Goal: Transaction & Acquisition: Purchase product/service

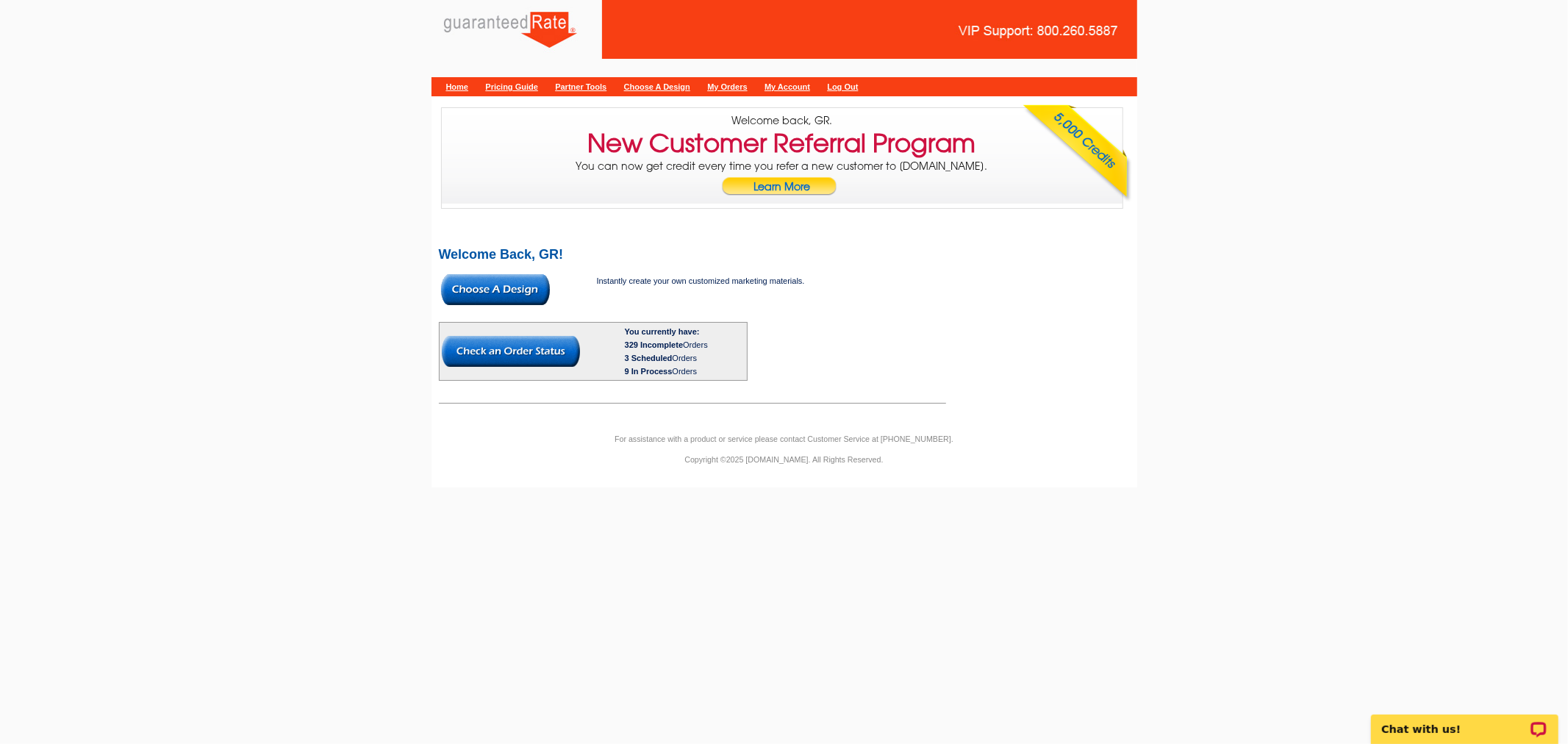
click at [531, 292] on img at bounding box center [495, 289] width 109 height 31
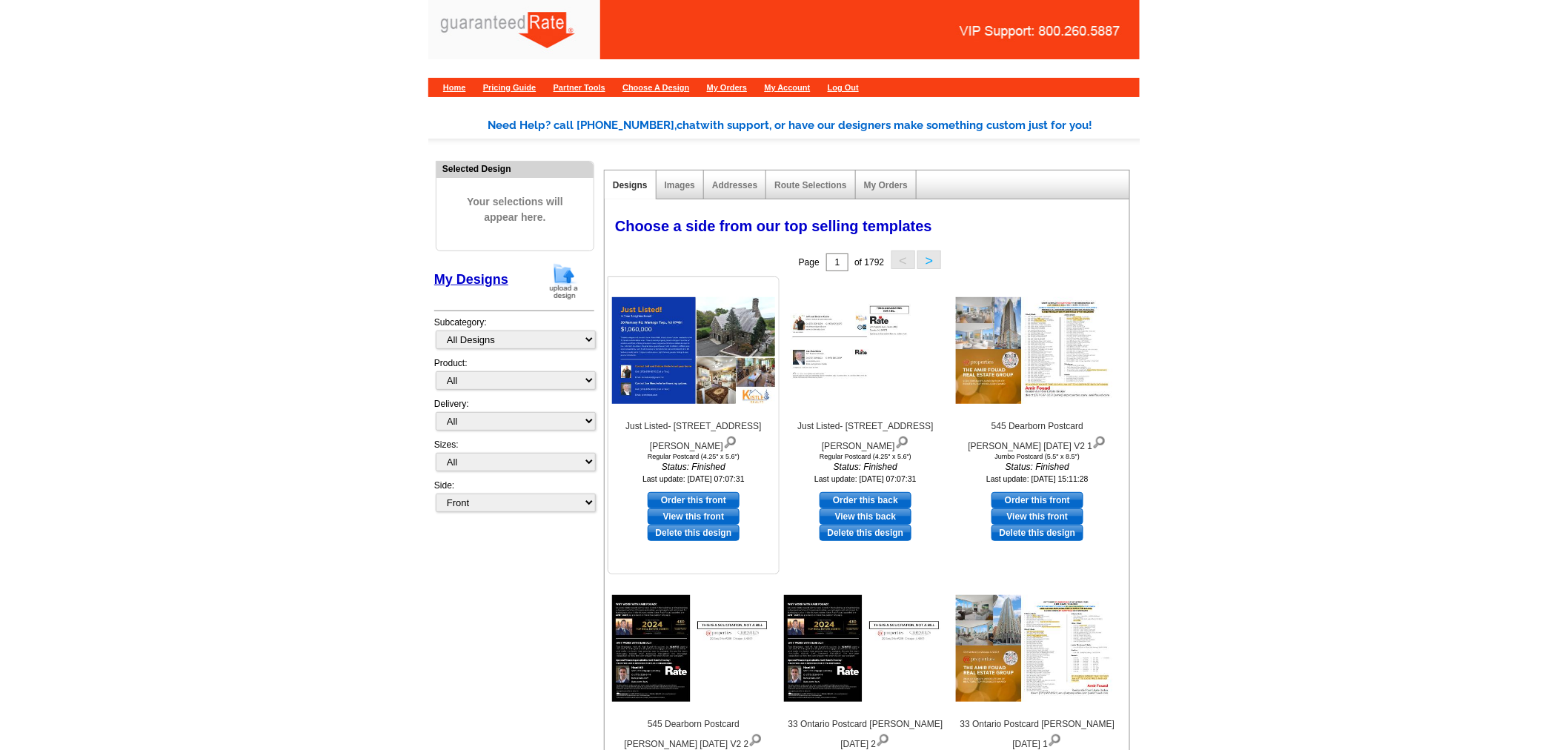
click at [732, 492] on link "Order this front" at bounding box center [694, 500] width 92 height 16
select select "1"
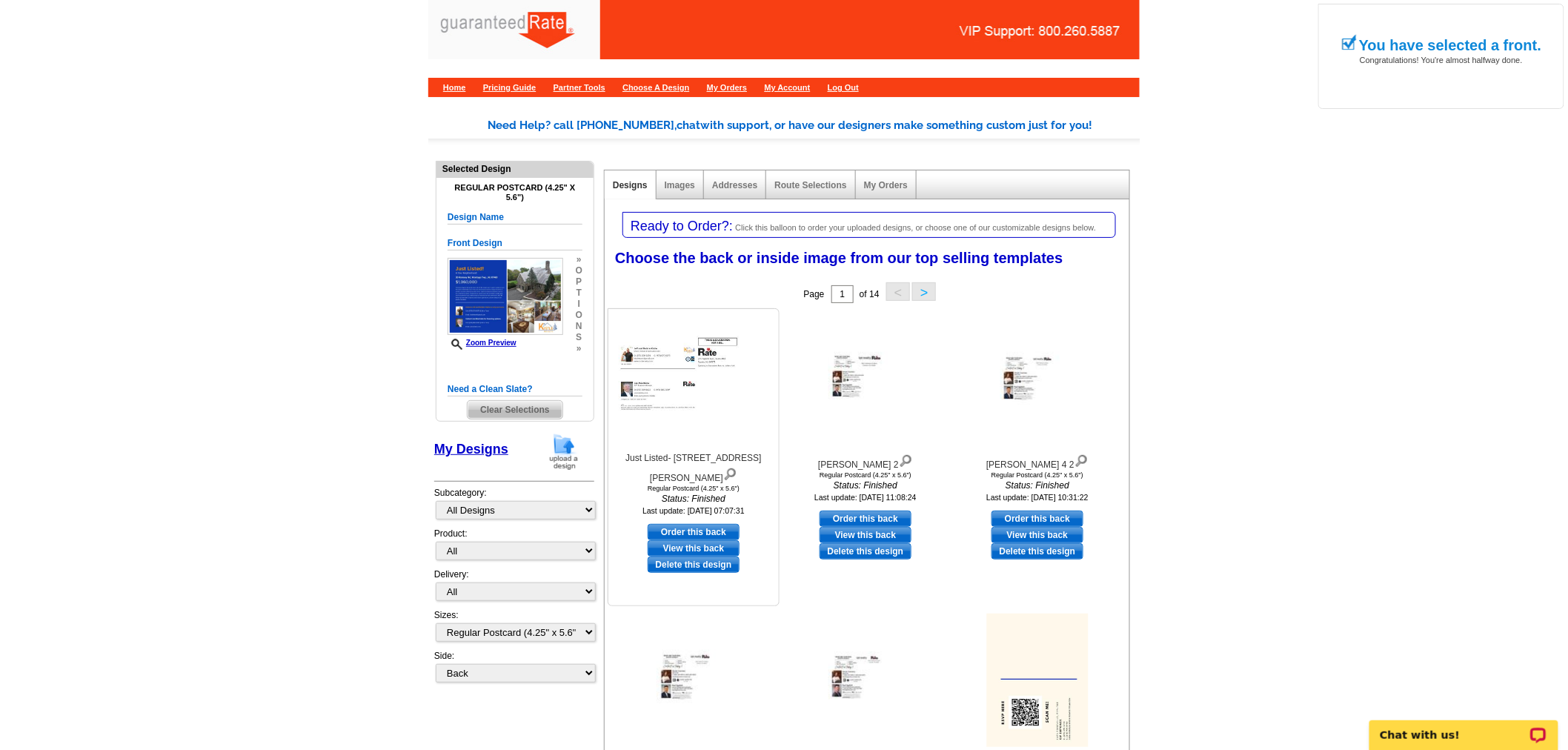
click at [731, 524] on link "Order this back" at bounding box center [694, 532] width 92 height 16
select select "front"
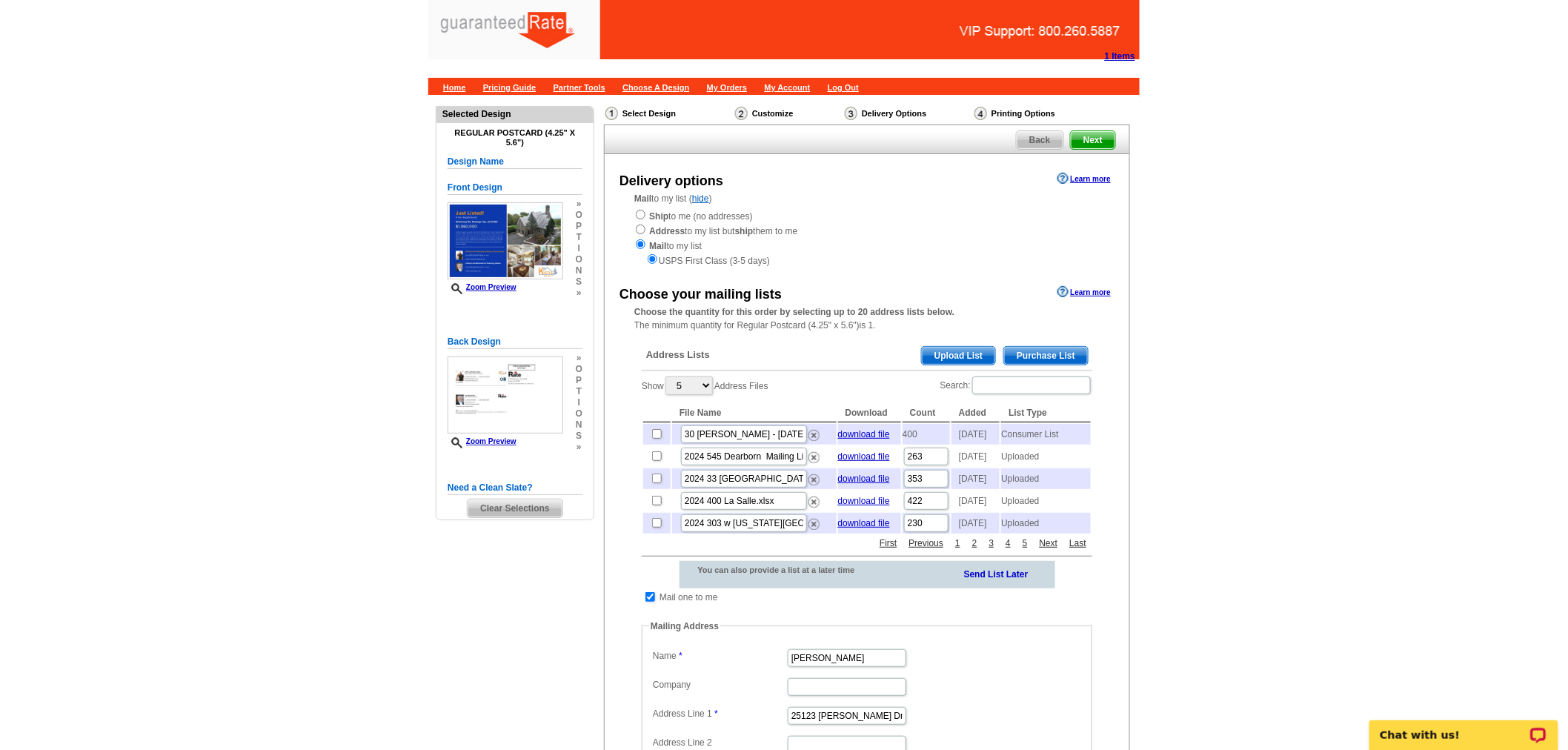
click at [1067, 350] on span "Purchase List" at bounding box center [1046, 356] width 84 height 17
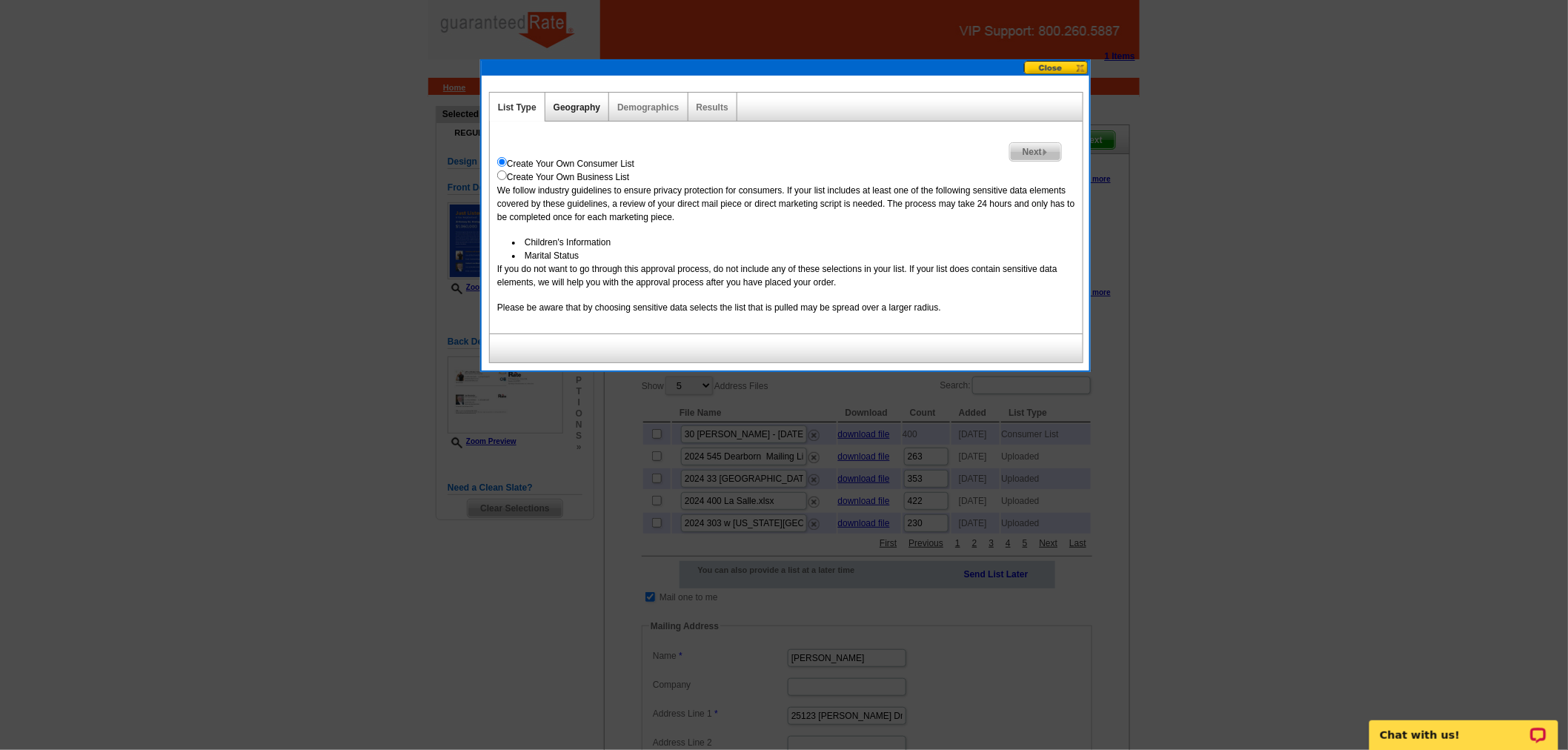
click at [574, 112] on link "Geography" at bounding box center [576, 107] width 47 height 11
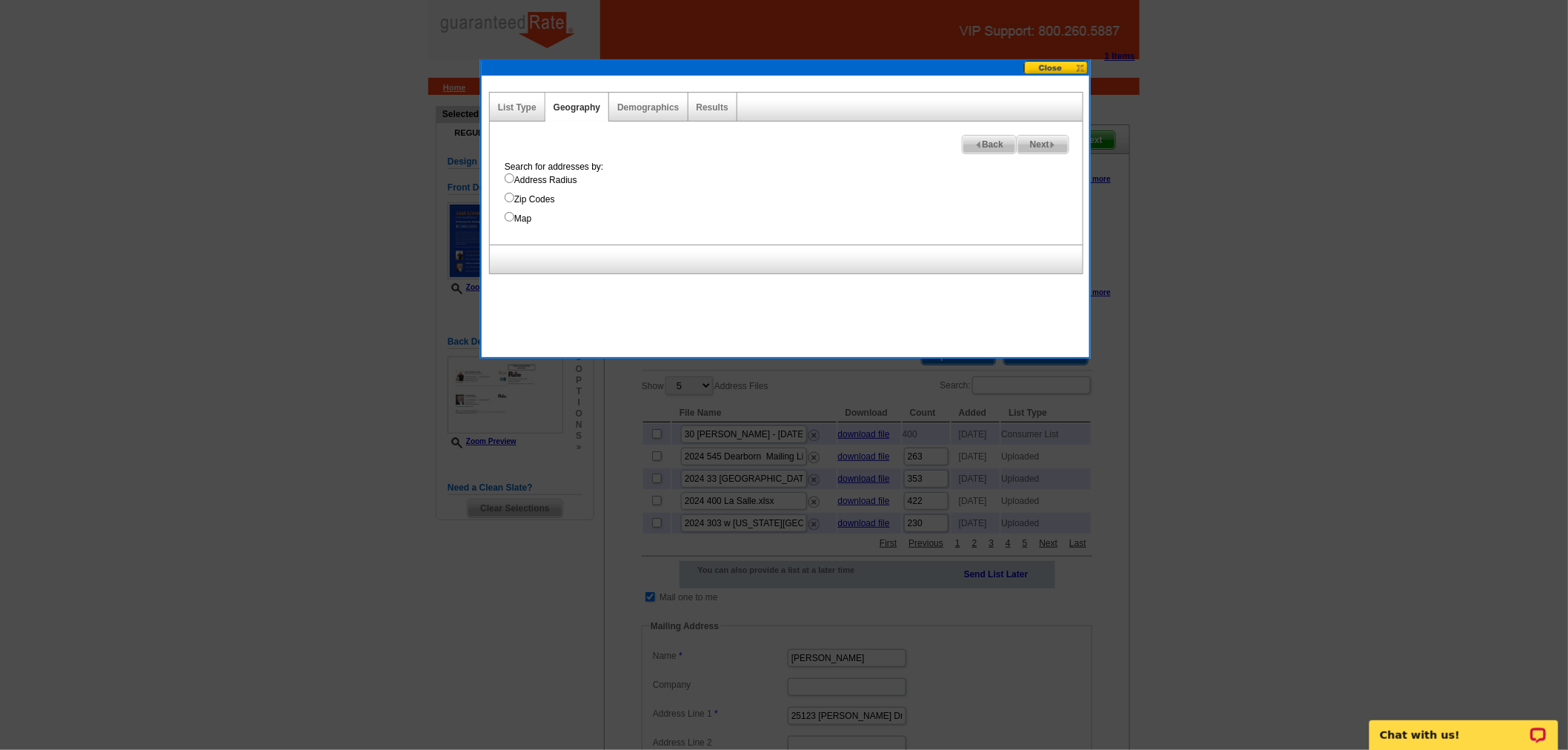
click at [542, 194] on label "Zip Codes" at bounding box center [794, 199] width 578 height 13
click at [515, 194] on input "Zip Codes" at bounding box center [510, 197] width 10 height 10
radio input "true"
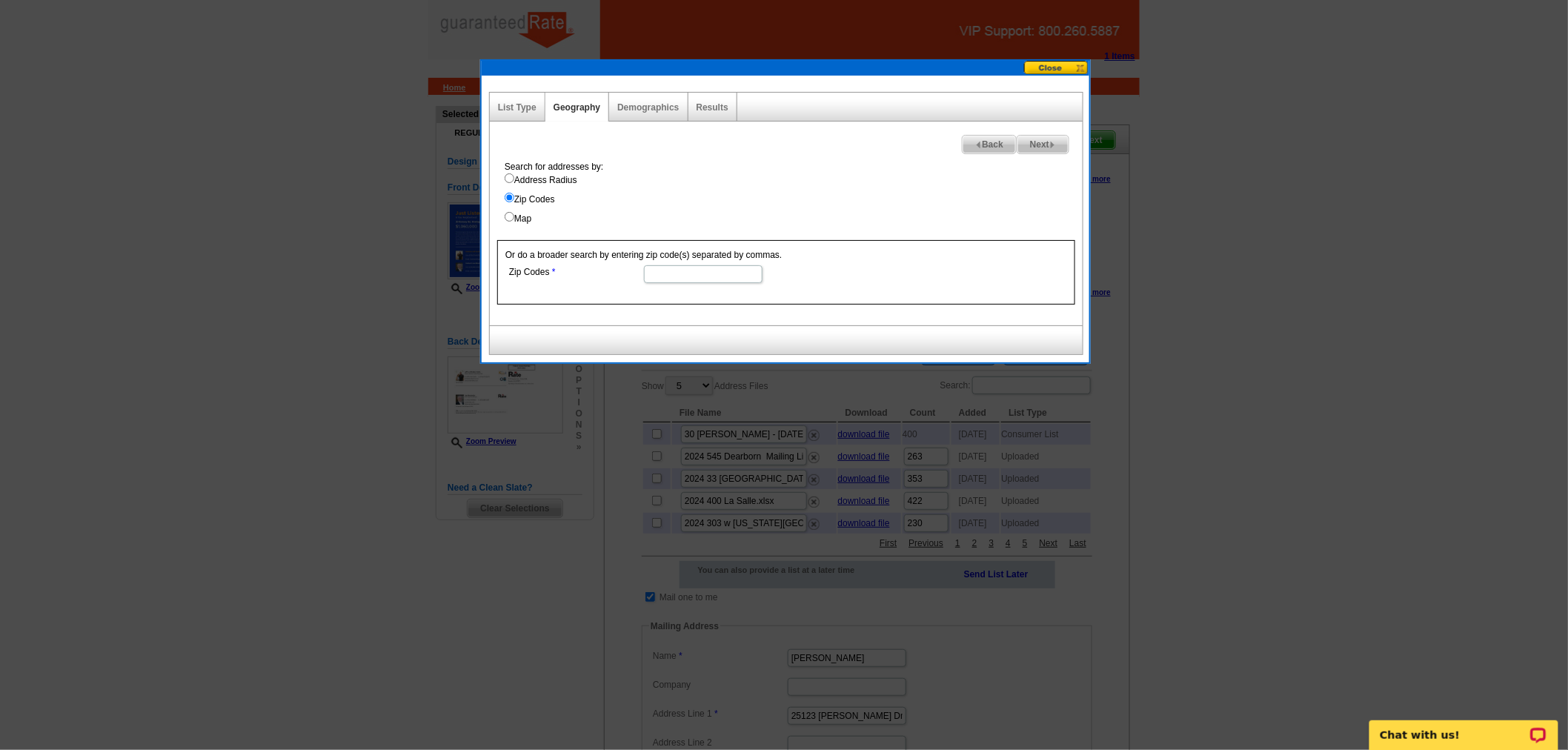
click at [693, 279] on input "Zip Codes" at bounding box center [702, 274] width 118 height 17
paste input "07640"
type input "07640"
click at [1039, 138] on span "Next" at bounding box center [1043, 144] width 51 height 17
select select
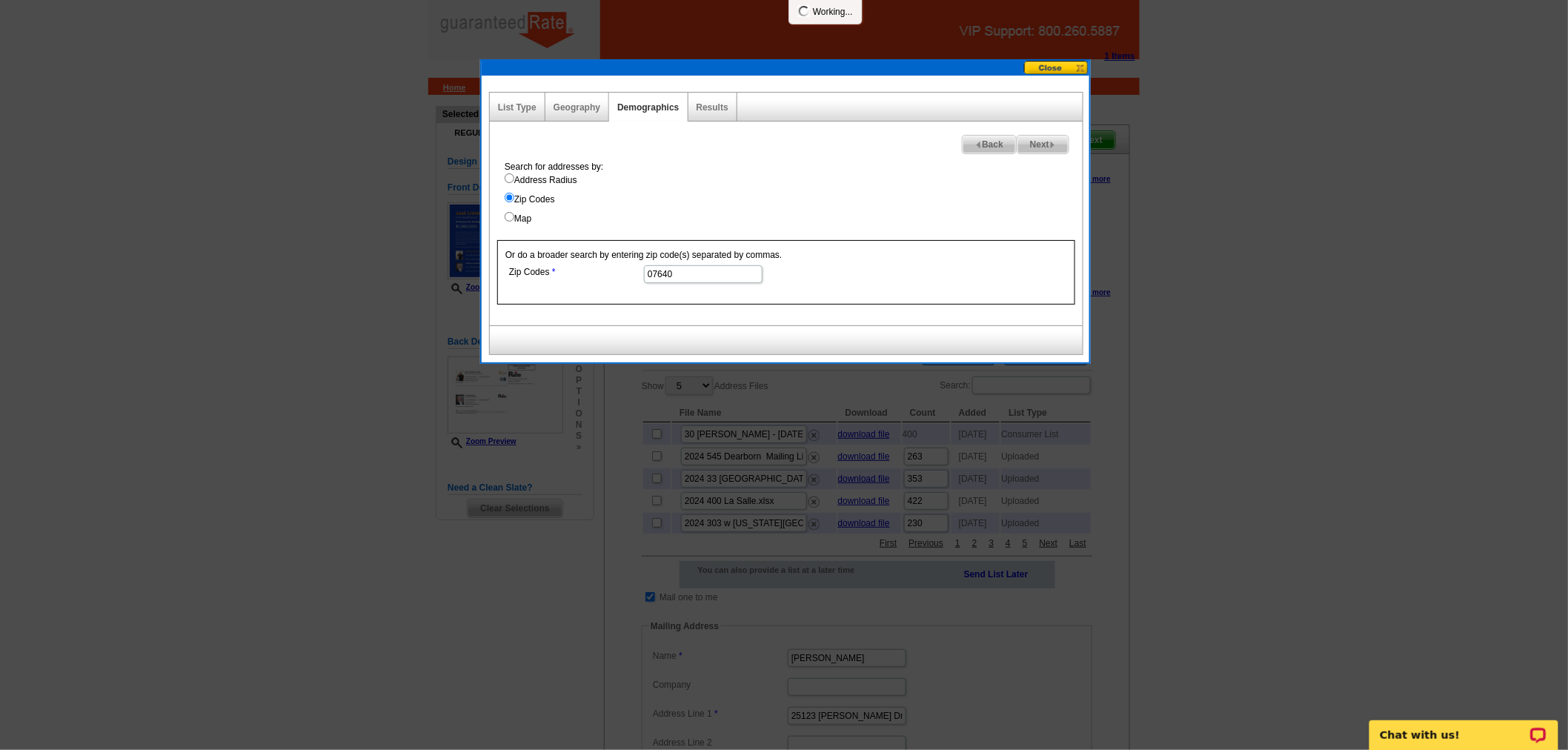
select select
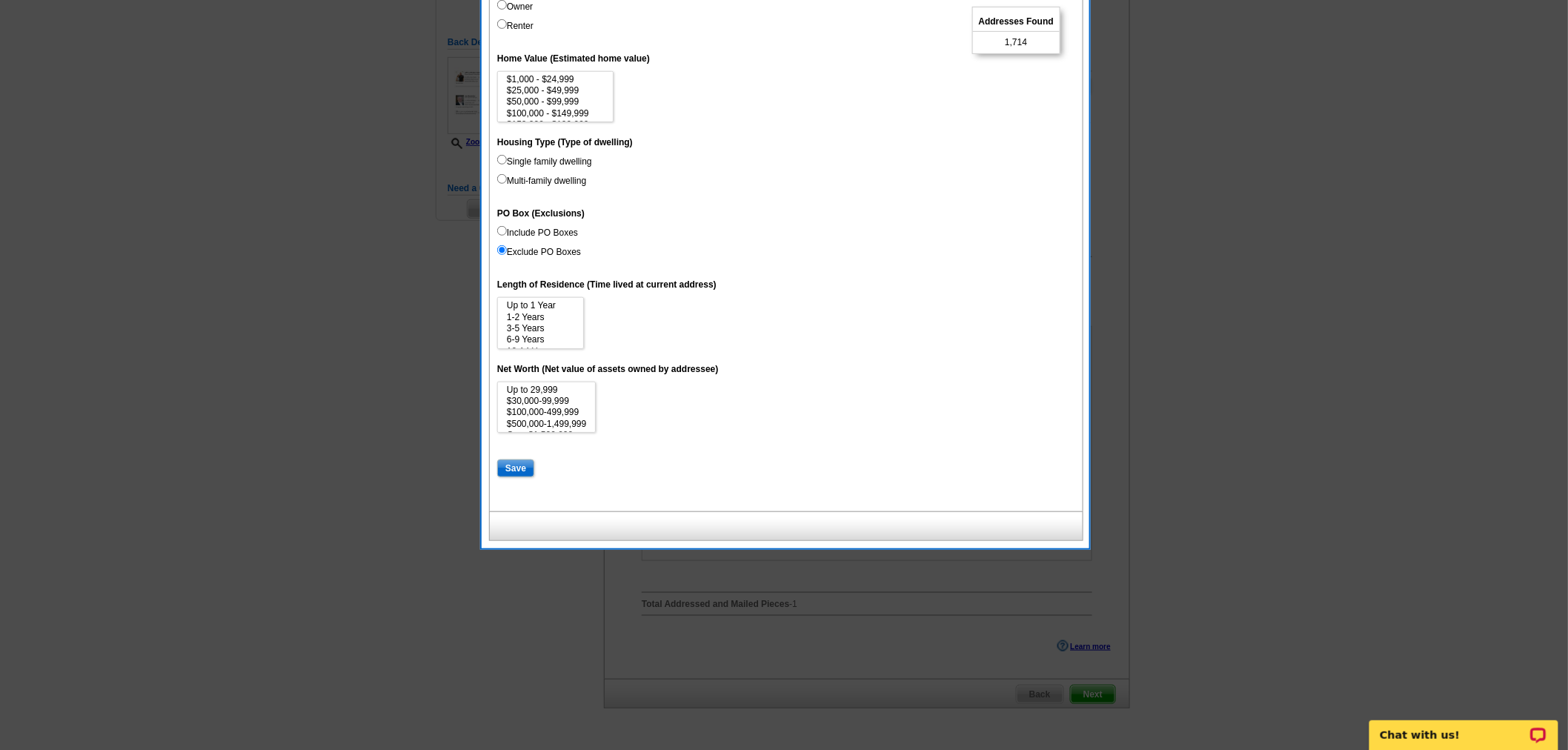
scroll to position [302, 0]
click at [515, 464] on input "Save" at bounding box center [516, 465] width 38 height 17
select select
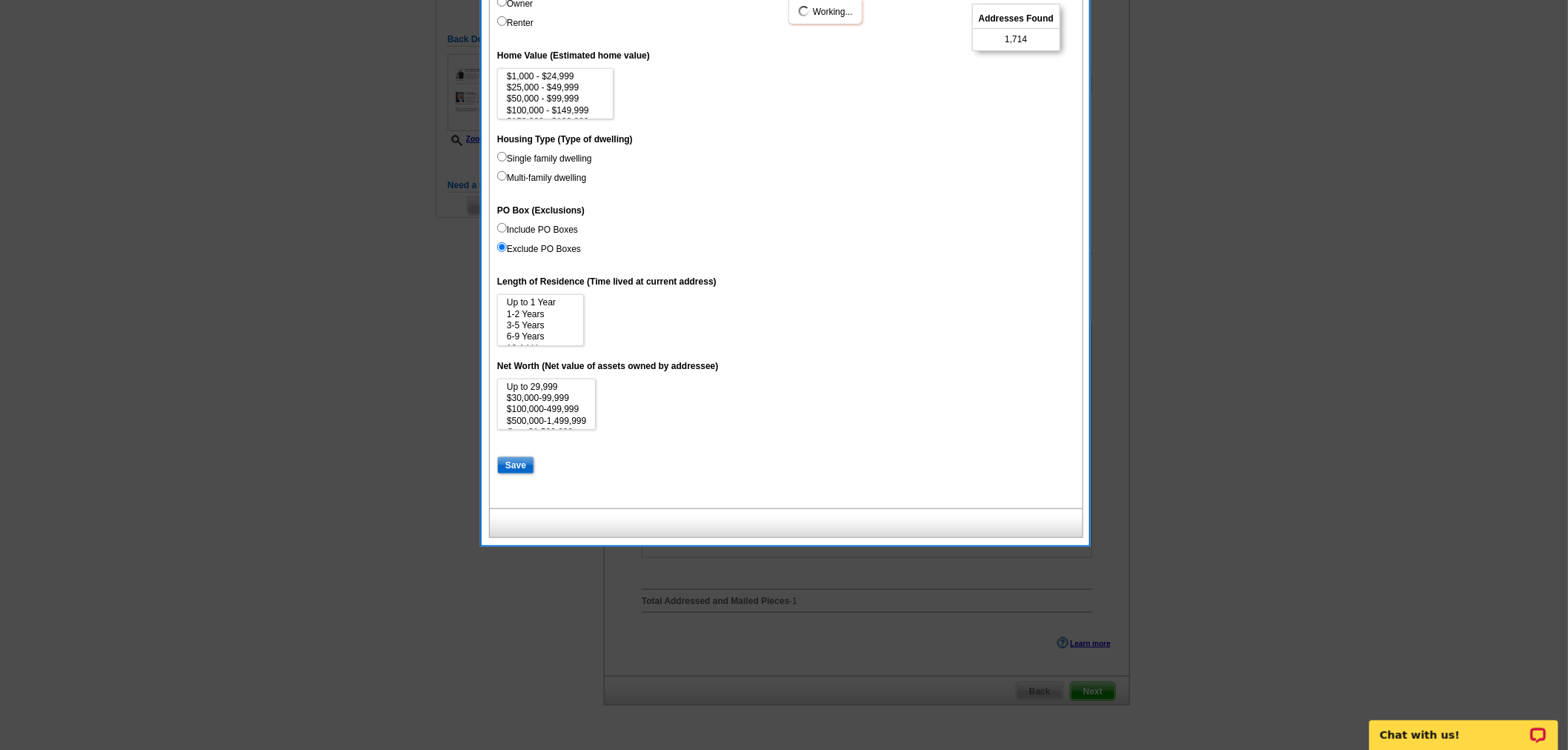
select select
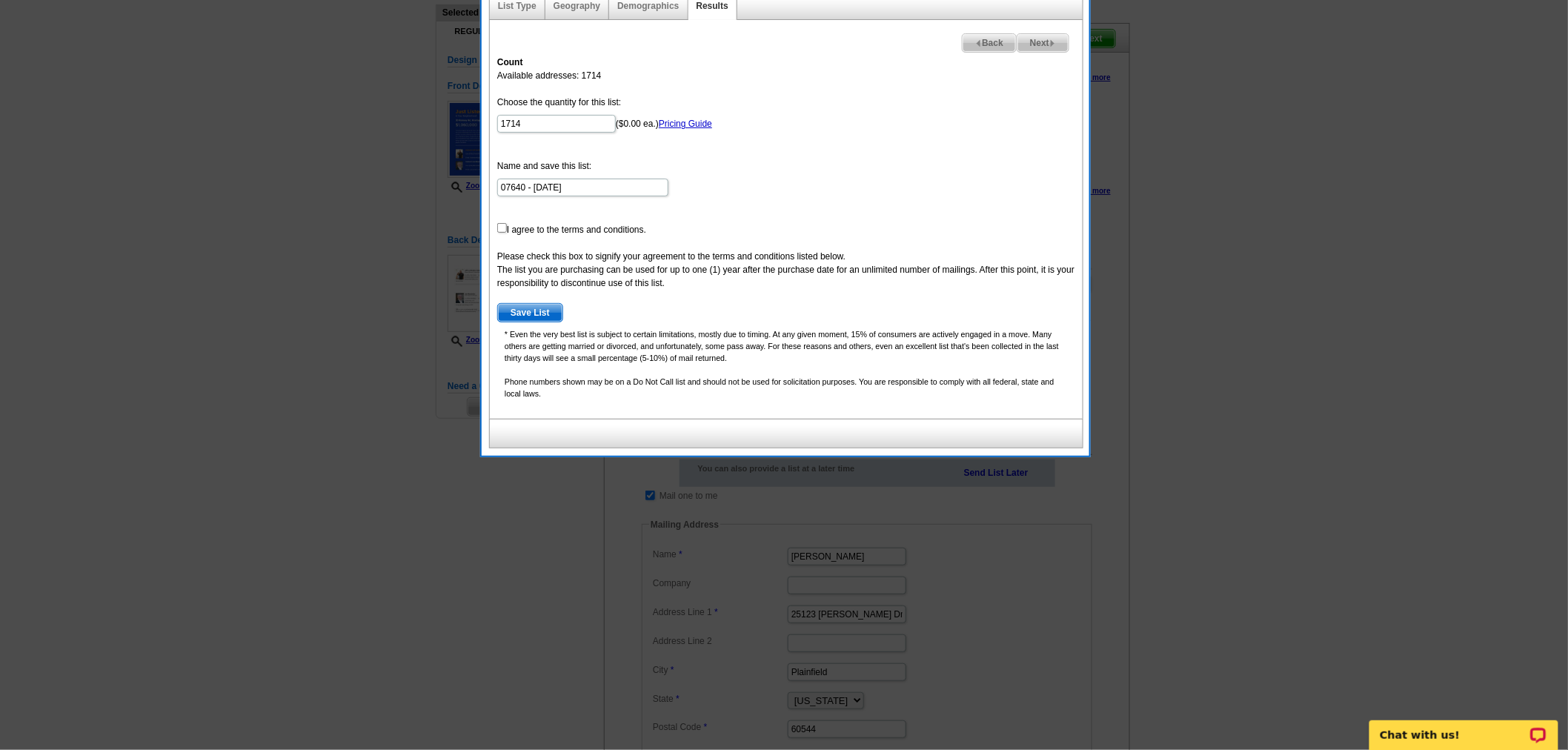
scroll to position [101, 0]
click at [501, 226] on input "checkbox" at bounding box center [502, 229] width 10 height 10
checkbox input "true"
click at [534, 312] on span "Save List" at bounding box center [530, 313] width 64 height 17
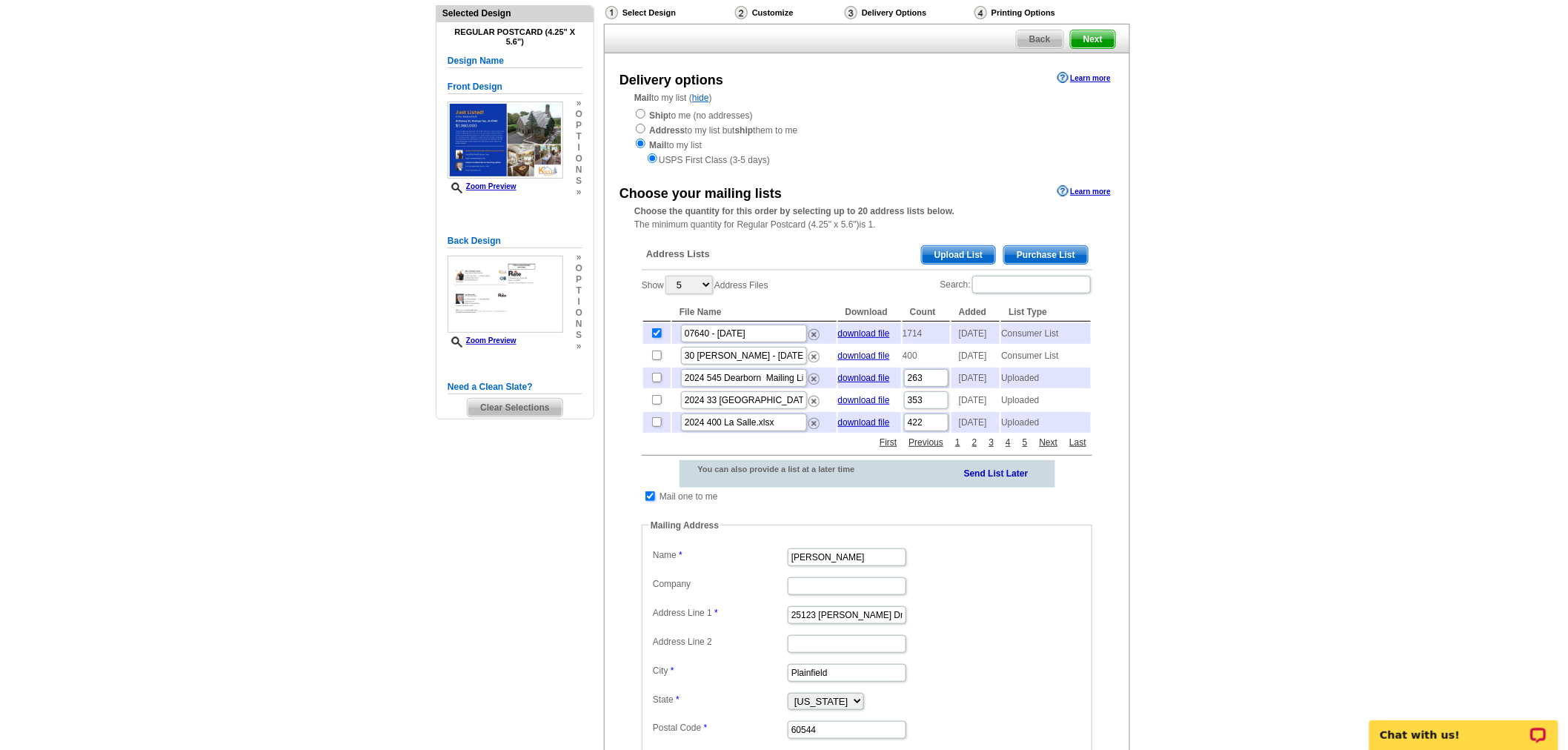
click at [652, 501] on input "checkbox" at bounding box center [650, 496] width 10 height 10
checkbox input "false"
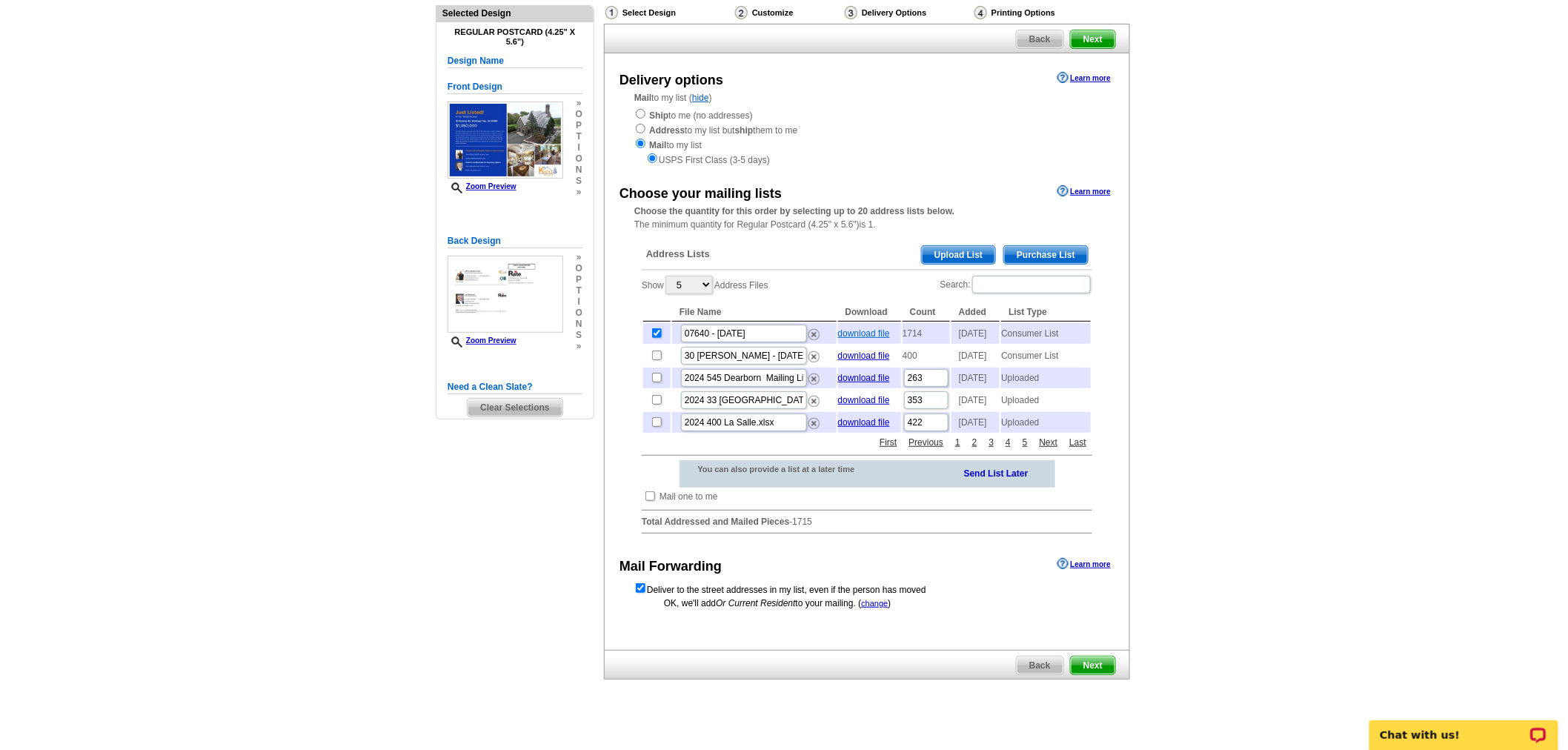
click at [877, 332] on link "download file" at bounding box center [864, 333] width 52 height 11
